Goal: Information Seeking & Learning: Check status

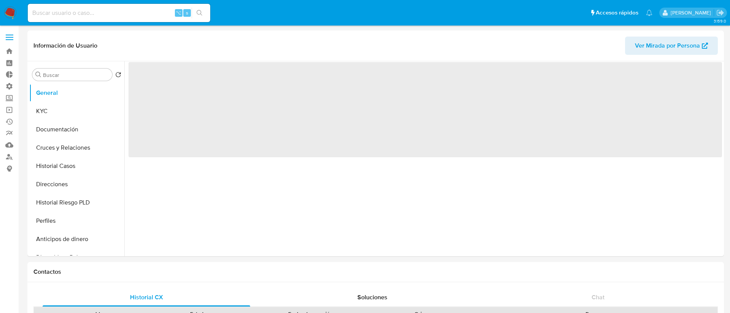
select select "10"
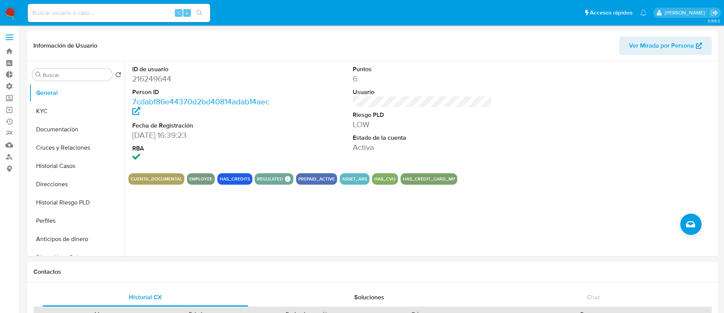
click at [119, 16] on input at bounding box center [119, 13] width 183 height 10
type input "1685596702"
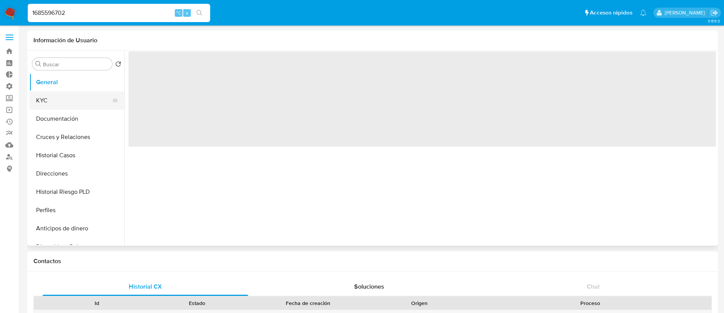
select select "10"
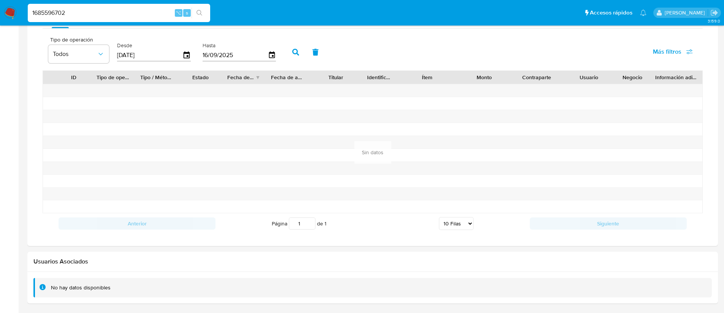
scroll to position [367, 0]
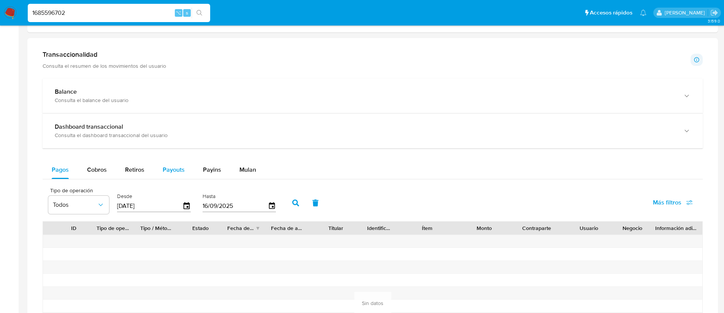
click at [165, 167] on span "Payouts" at bounding box center [174, 169] width 22 height 9
select select "10"
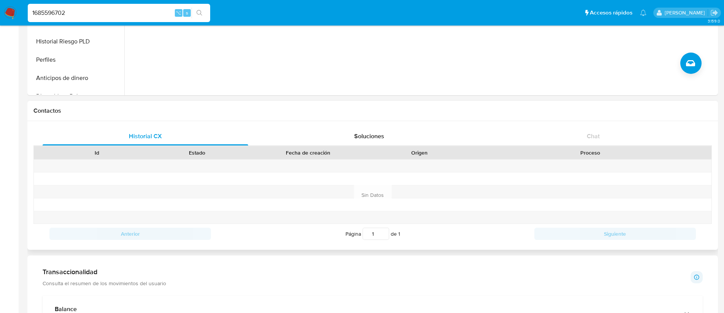
scroll to position [0, 0]
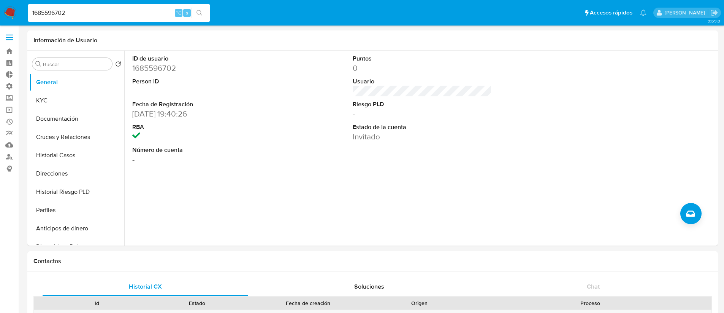
click at [53, 13] on input "1685596702" at bounding box center [119, 13] width 183 height 10
type input "1685595702"
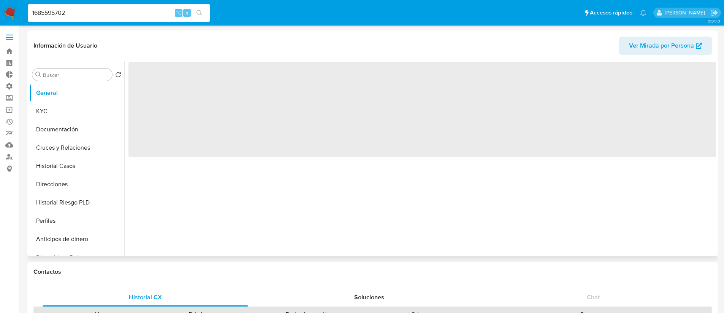
select select "10"
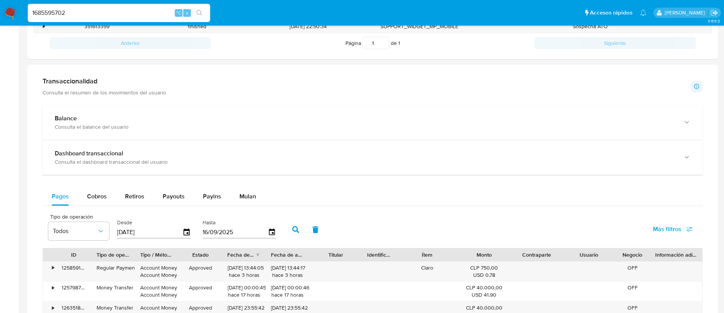
scroll to position [396, 0]
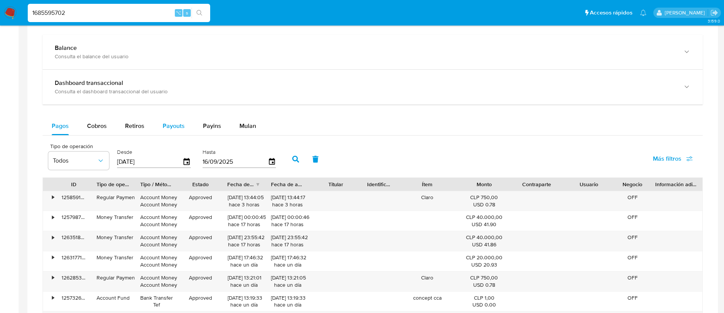
click at [171, 124] on span "Payouts" at bounding box center [174, 125] width 22 height 9
select select "10"
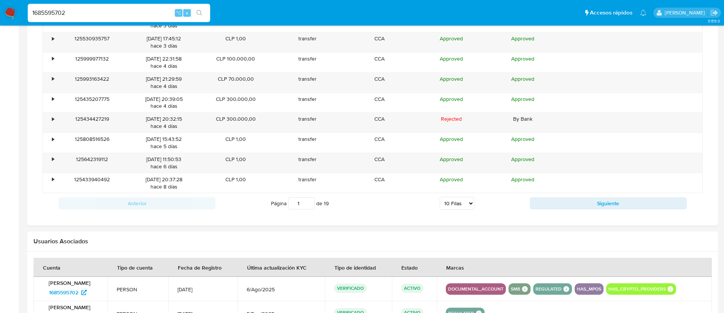
scroll to position [595, 0]
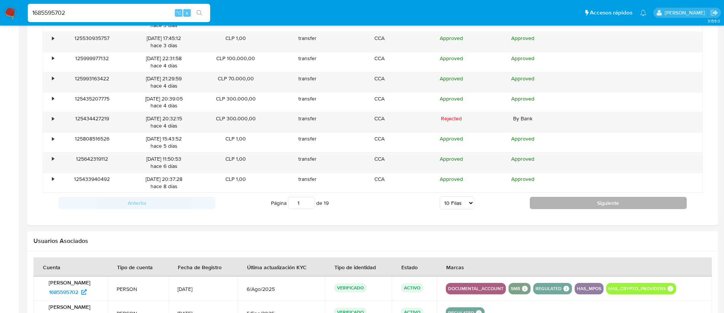
click at [572, 202] on button "Siguiente" at bounding box center [608, 203] width 157 height 12
click at [563, 200] on button "Siguiente" at bounding box center [608, 203] width 157 height 12
type input "3"
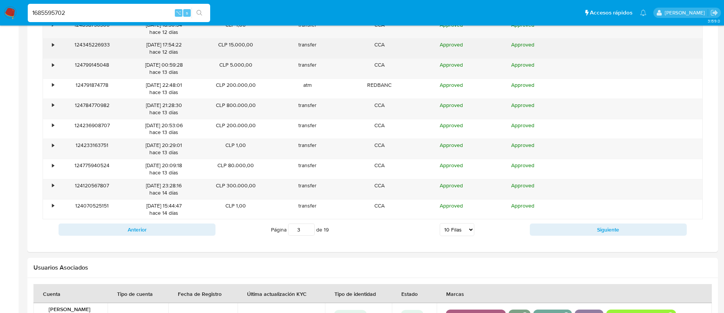
scroll to position [430, 0]
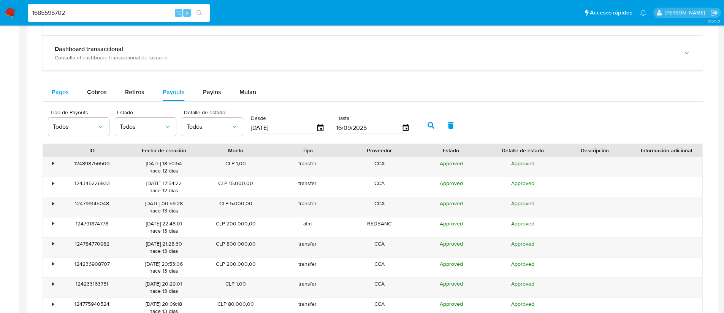
click at [52, 95] on span "Pagos" at bounding box center [60, 91] width 17 height 9
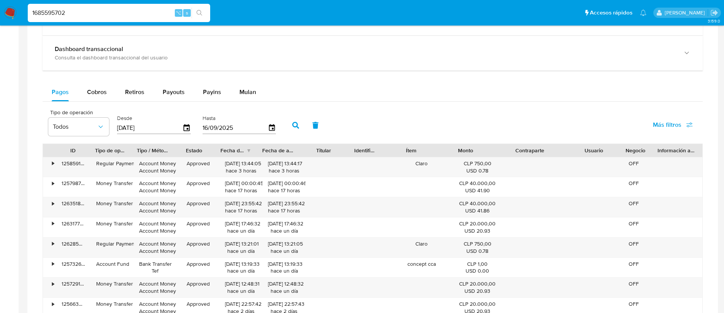
drag, startPoint x: 561, startPoint y: 152, endPoint x: 596, endPoint y: 151, distance: 35.0
click at [596, 151] on div "ID Tipo de operación Tipo / Método Estado Fecha de creación Fecha de aprobación…" at bounding box center [373, 150] width 660 height 13
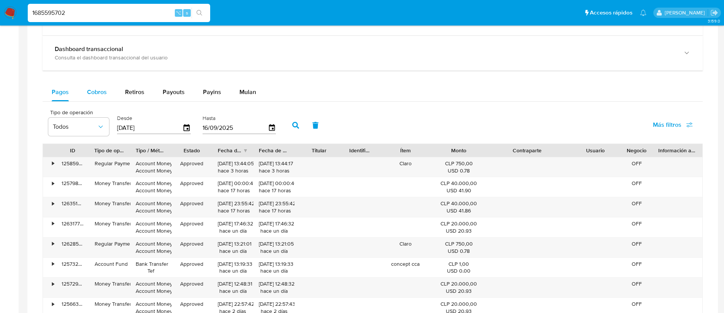
click at [92, 88] on span "Cobros" at bounding box center [97, 91] width 20 height 9
select select "10"
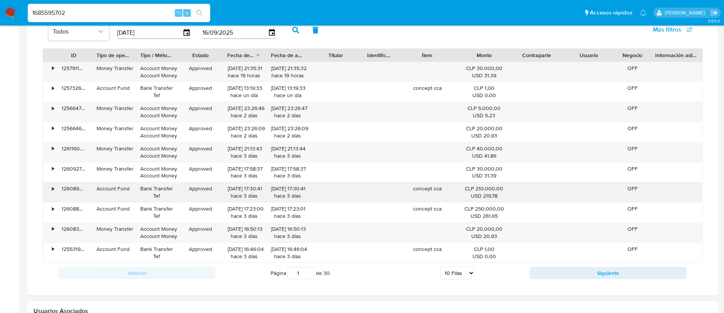
scroll to position [527, 0]
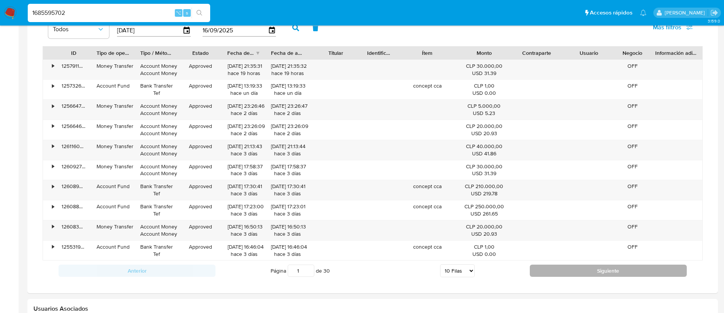
click at [595, 270] on button "Siguiente" at bounding box center [608, 270] width 157 height 12
type input "2"
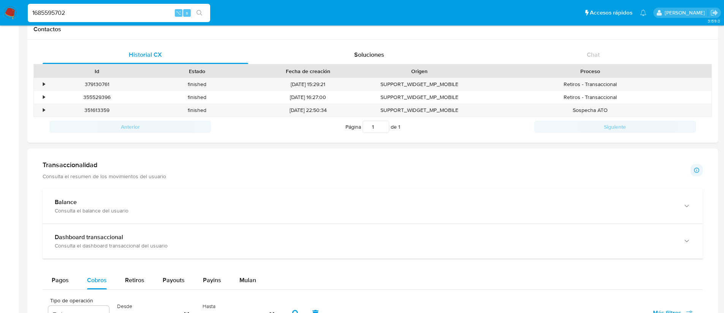
scroll to position [0, 0]
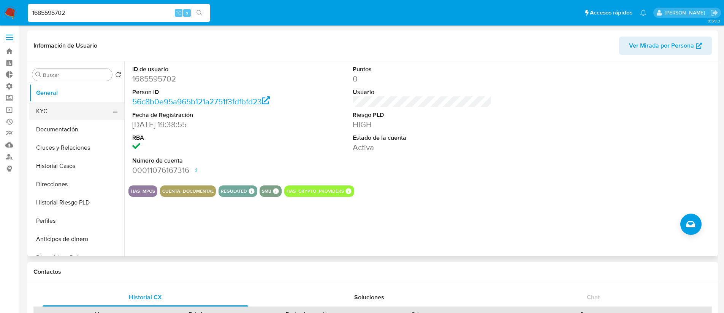
click at [66, 106] on button "KYC" at bounding box center [73, 111] width 89 height 18
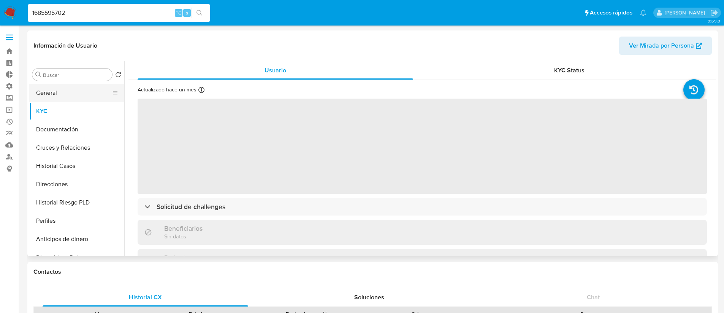
click at [65, 96] on button "General" at bounding box center [73, 93] width 89 height 18
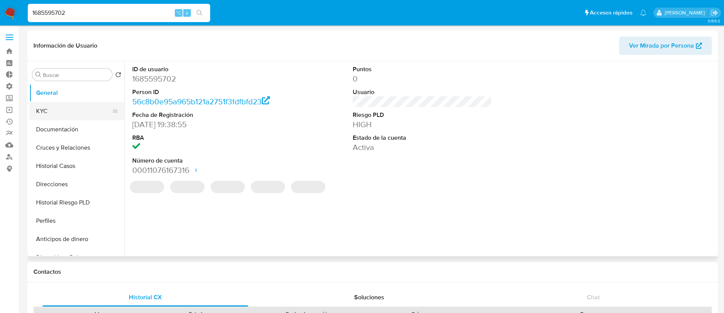
click at [67, 111] on button "KYC" at bounding box center [73, 111] width 89 height 18
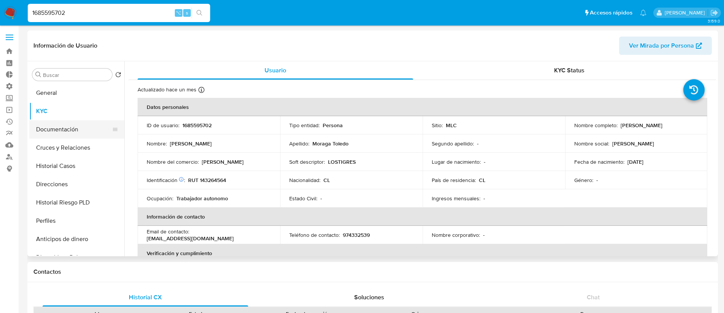
click at [83, 137] on button "Documentación" at bounding box center [73, 129] width 89 height 18
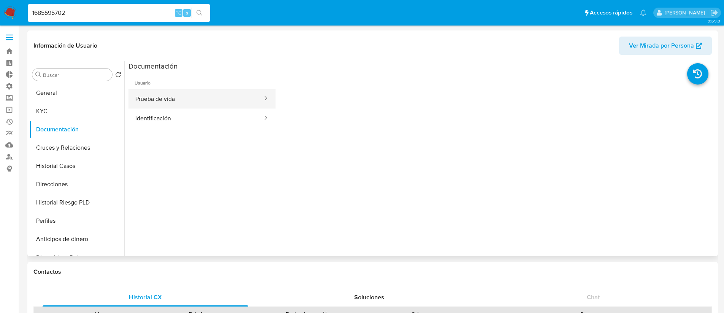
click at [224, 90] on button "Prueba de vida" at bounding box center [196, 98] width 135 height 19
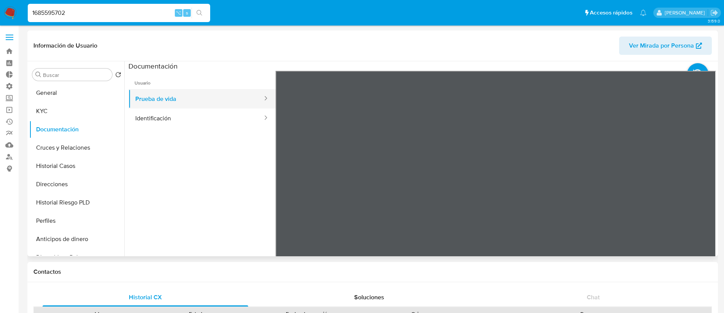
click at [197, 104] on button "Prueba de vida" at bounding box center [196, 98] width 135 height 19
click at [197, 122] on button "Identificación" at bounding box center [196, 117] width 135 height 19
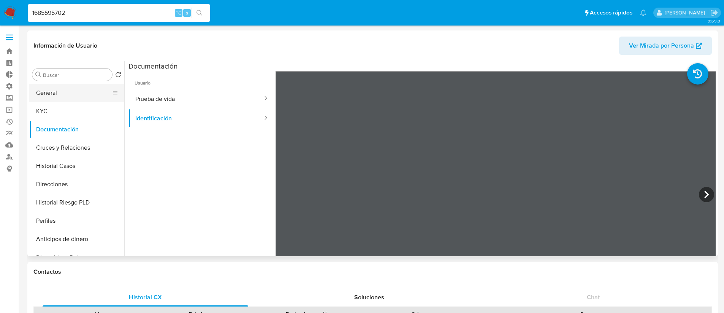
click at [52, 87] on button "General" at bounding box center [73, 93] width 89 height 18
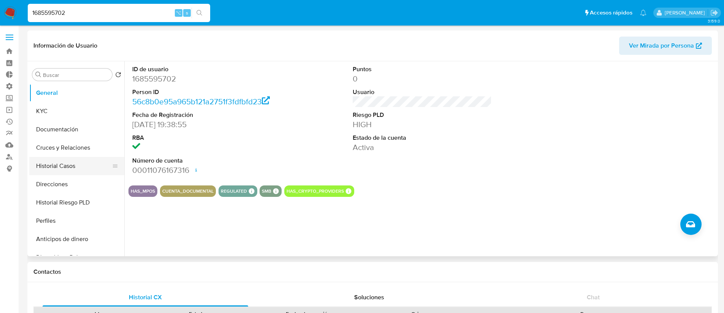
click at [84, 164] on button "Historial Casos" at bounding box center [73, 166] width 89 height 18
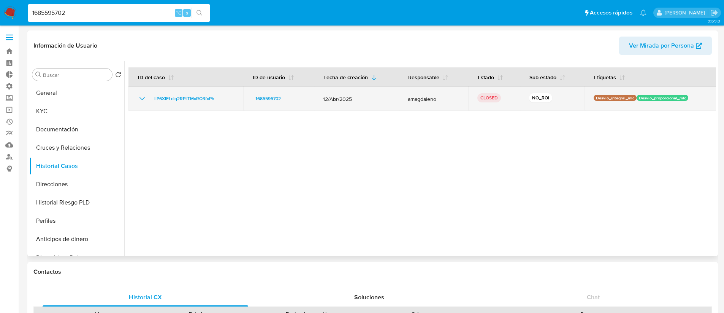
click at [149, 97] on div "LP6XIELclq2RPLTMxRO3fxPh" at bounding box center [186, 98] width 97 height 9
click at [143, 97] on icon "Mostrar/Ocultar" at bounding box center [142, 98] width 9 height 9
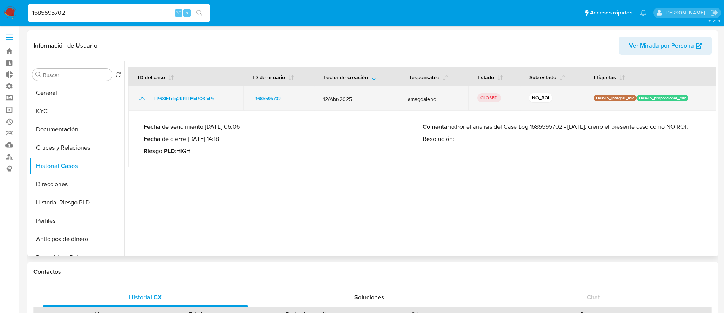
click at [143, 95] on icon "Mostrar/Ocultar" at bounding box center [142, 98] width 9 height 9
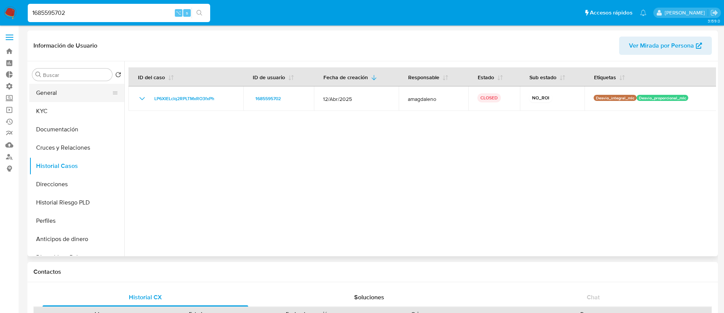
click at [57, 94] on button "General" at bounding box center [73, 93] width 89 height 18
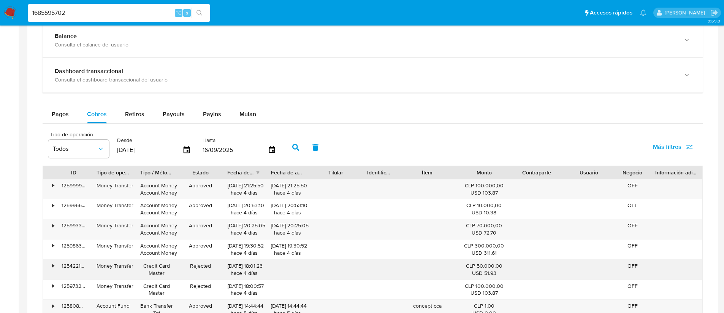
scroll to position [464, 0]
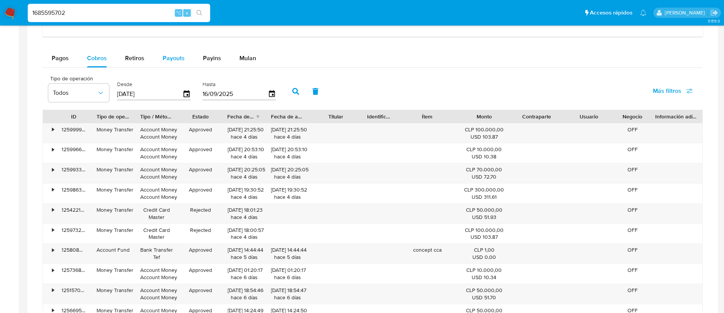
click at [168, 57] on span "Payouts" at bounding box center [174, 58] width 22 height 9
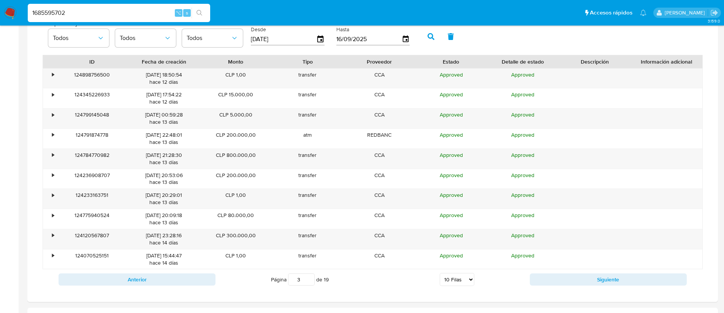
scroll to position [580, 0]
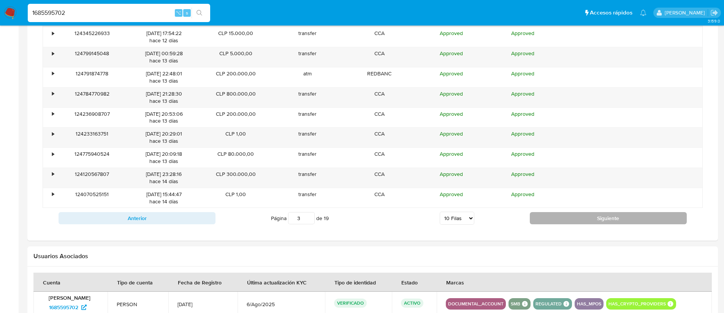
click at [613, 218] on button "Siguiente" at bounding box center [608, 218] width 157 height 12
click at [612, 217] on button "Siguiente" at bounding box center [608, 218] width 157 height 12
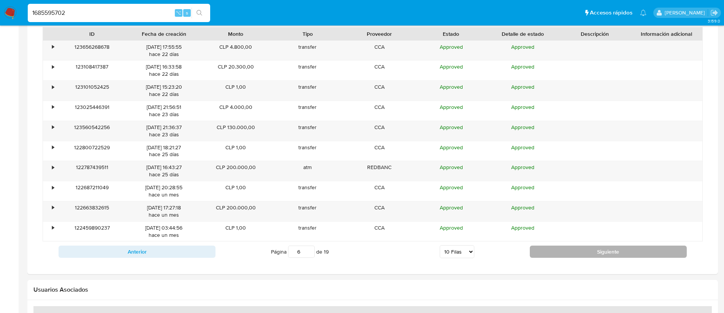
scroll to position [529, 0]
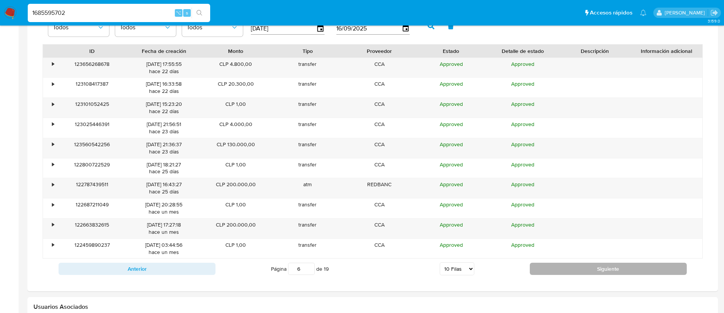
click at [607, 272] on button "Siguiente" at bounding box center [608, 268] width 157 height 12
type input "8"
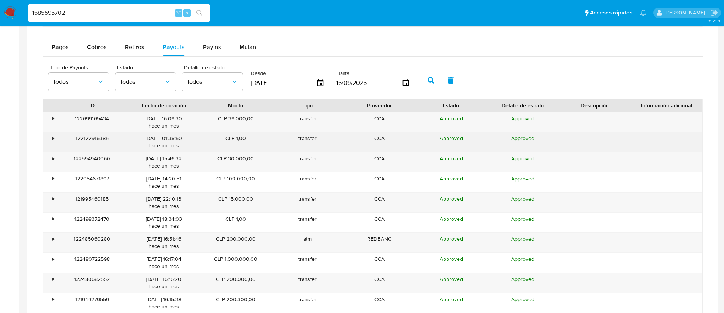
scroll to position [0, 0]
